Goal: Check status: Check status

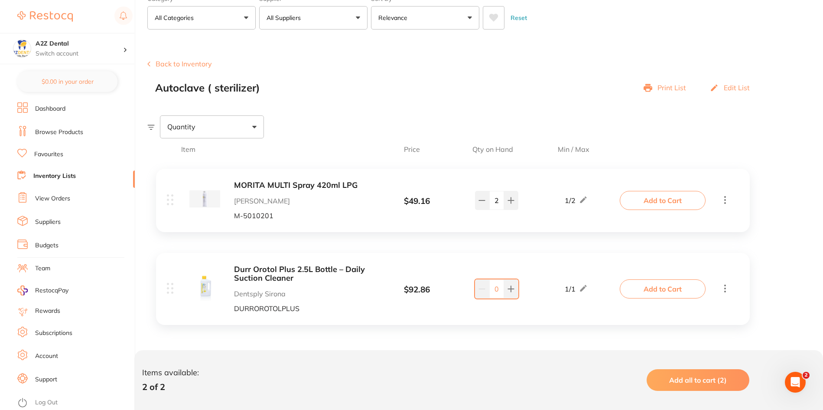
click at [50, 198] on link "View Orders" at bounding box center [52, 198] width 35 height 9
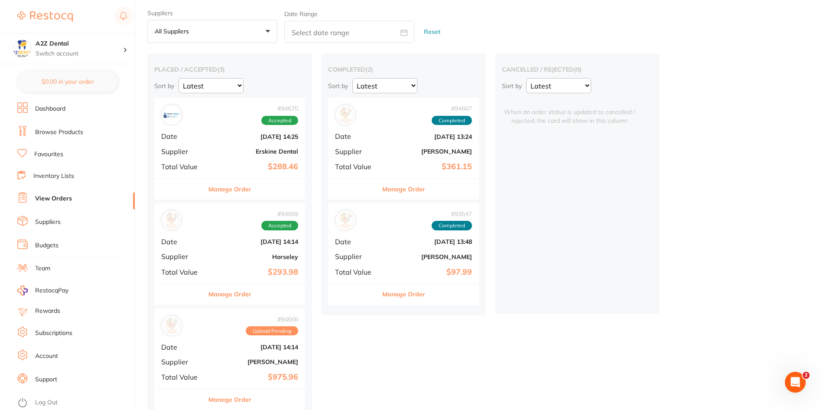
scroll to position [36, 0]
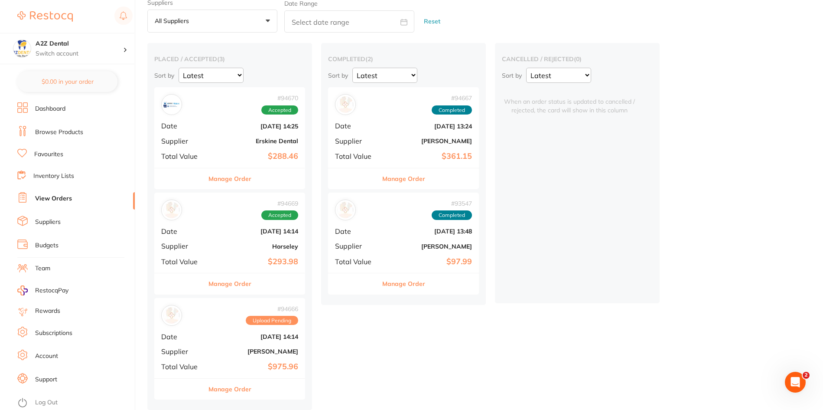
click at [235, 386] on button "Manage Order" at bounding box center [229, 388] width 43 height 21
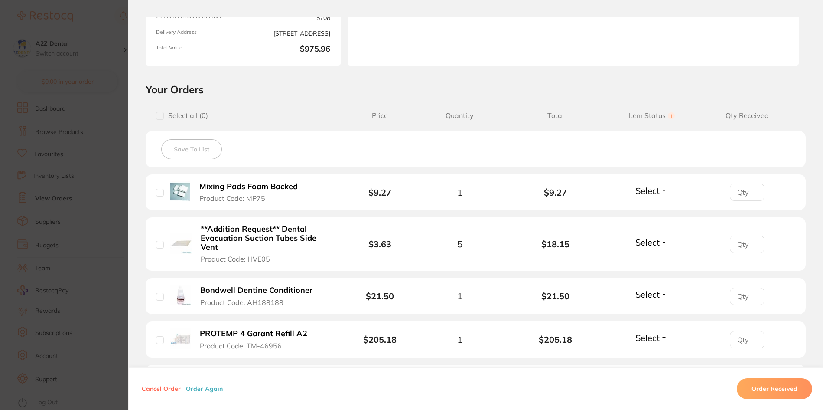
scroll to position [87, 0]
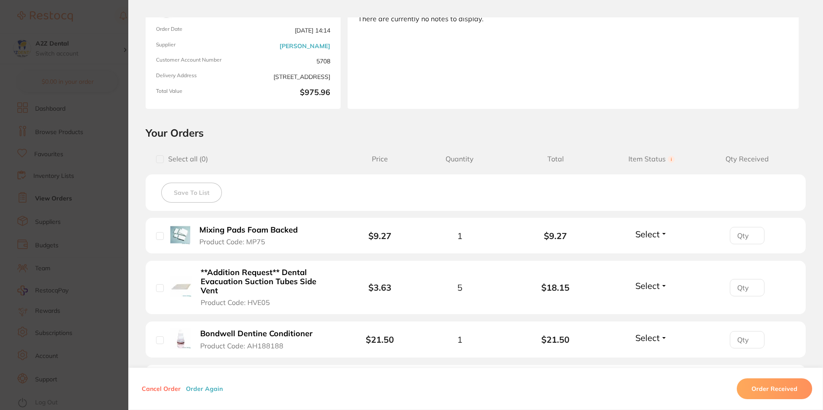
click at [75, 379] on section "Order ID: Restocq- 94666 Order Information Upload Pending Order Date [DATE] 14:…" at bounding box center [411, 205] width 823 height 410
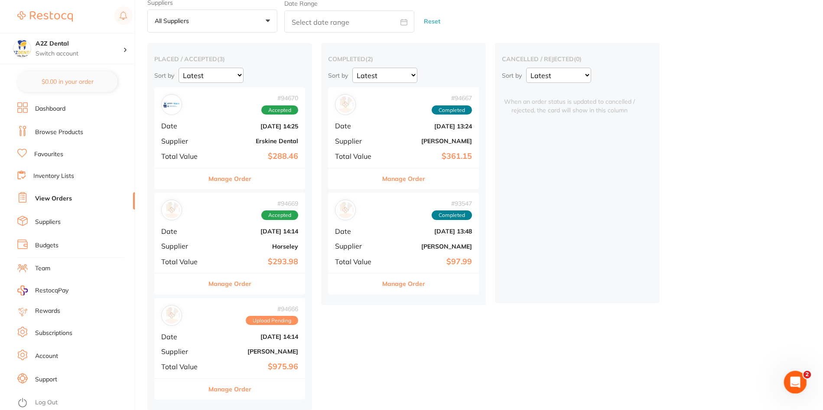
click at [805, 375] on span "2" at bounding box center [807, 375] width 8 height 8
click at [794, 376] on icon "Open Intercom Messenger" at bounding box center [794, 381] width 14 height 14
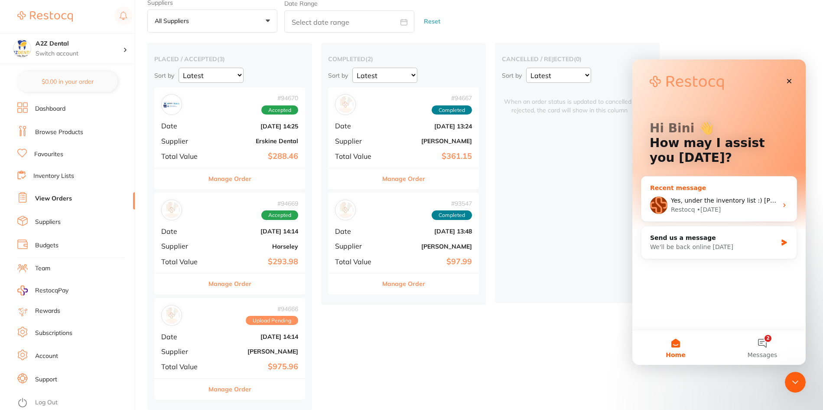
click at [683, 206] on div "Restocq" at bounding box center [683, 209] width 24 height 9
